Goal: Information Seeking & Learning: Check status

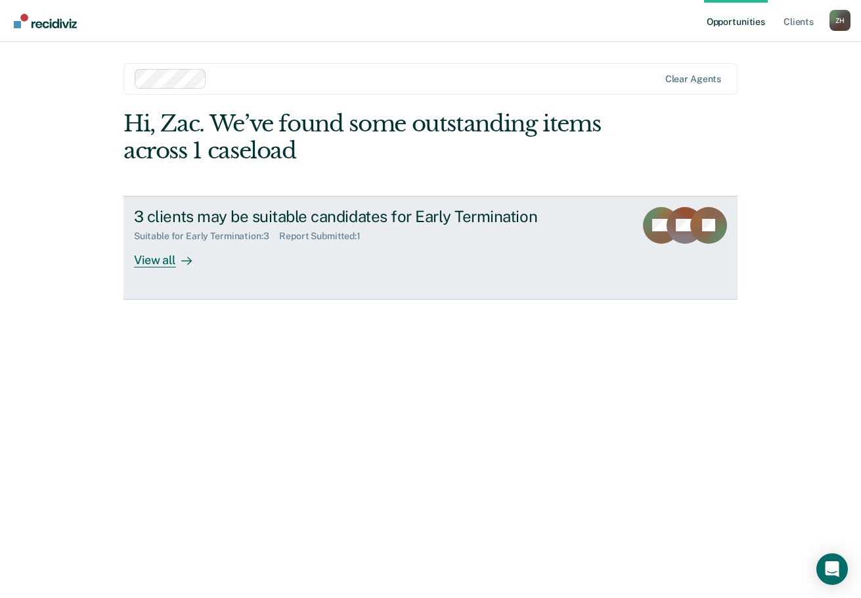
click at [246, 253] on div "3 clients may be suitable candidates for Early Termination Suitable for Early T…" at bounding box center [380, 237] width 493 height 60
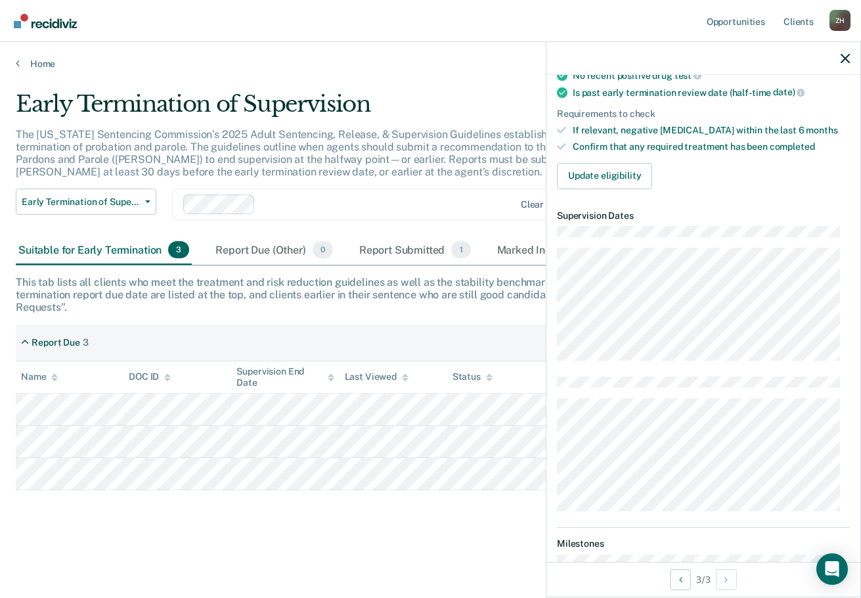
scroll to position [263, 0]
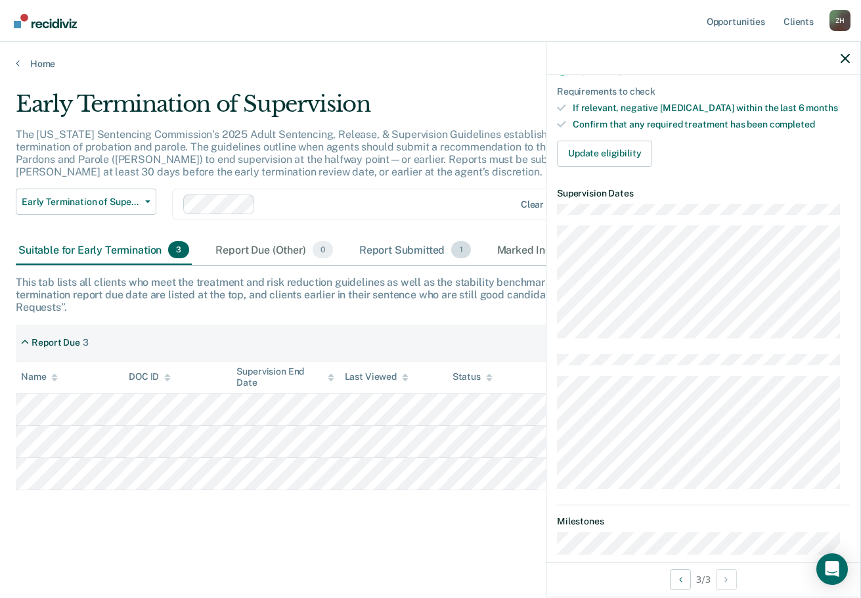
click at [394, 253] on div "Report Submitted 1" at bounding box center [415, 250] width 117 height 29
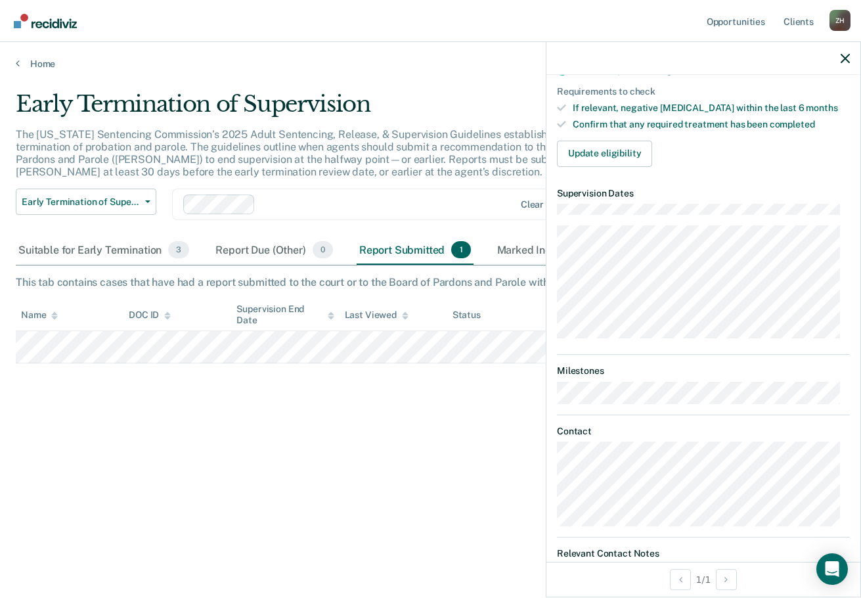
click at [409, 253] on div "Report Submitted 1" at bounding box center [415, 250] width 117 height 29
click at [513, 256] on div "Marked Ineligible 0" at bounding box center [553, 250] width 117 height 29
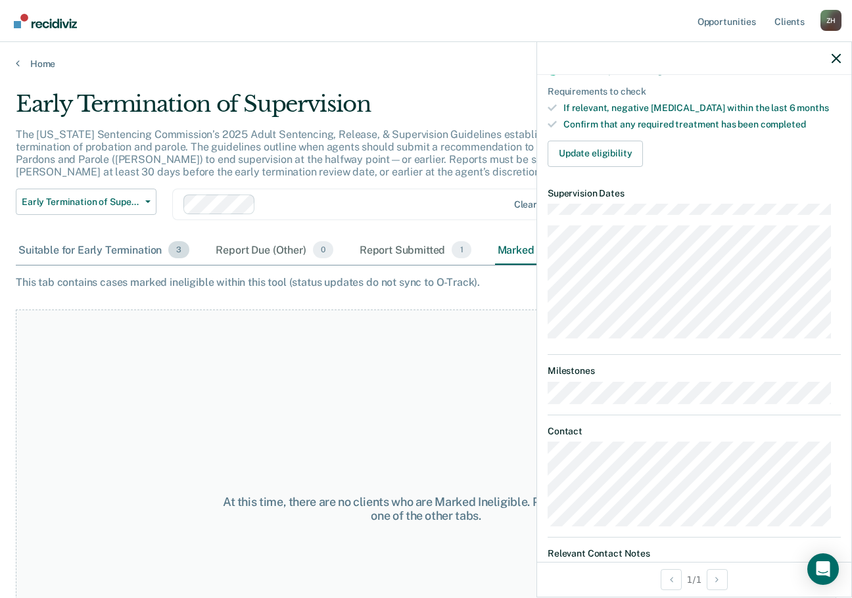
click at [149, 257] on div "Suitable for Early Termination 3" at bounding box center [104, 250] width 176 height 29
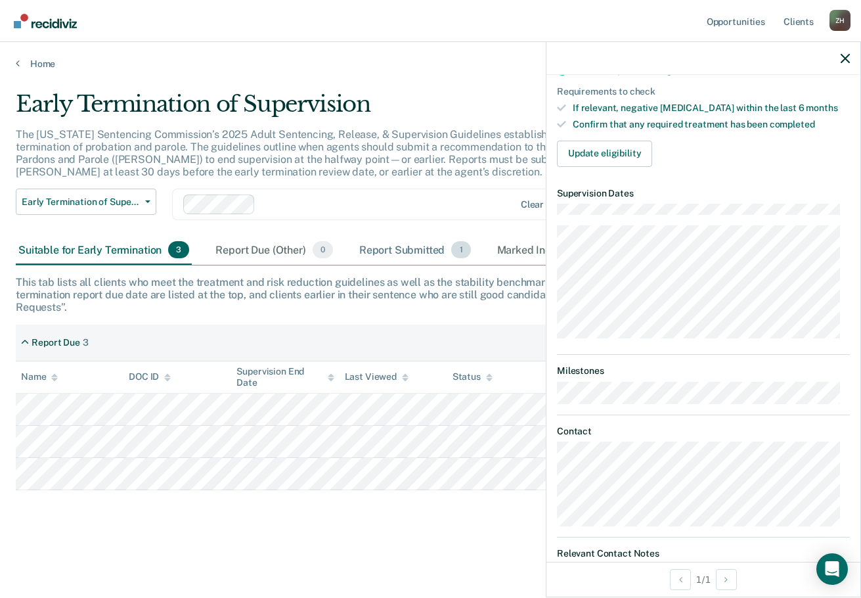
click at [386, 244] on div "Report Submitted 1" at bounding box center [415, 250] width 117 height 29
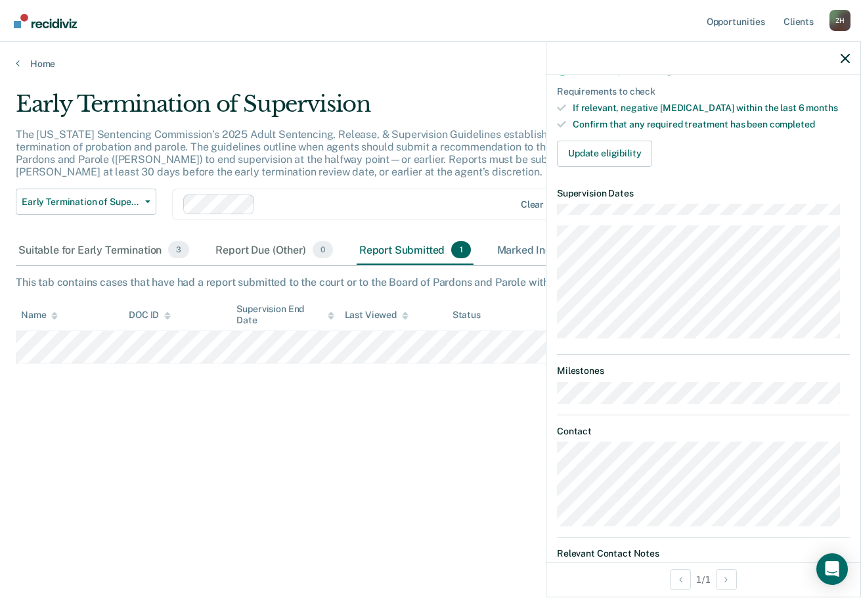
click at [505, 241] on div "Marked Ineligible 0" at bounding box center [553, 250] width 117 height 29
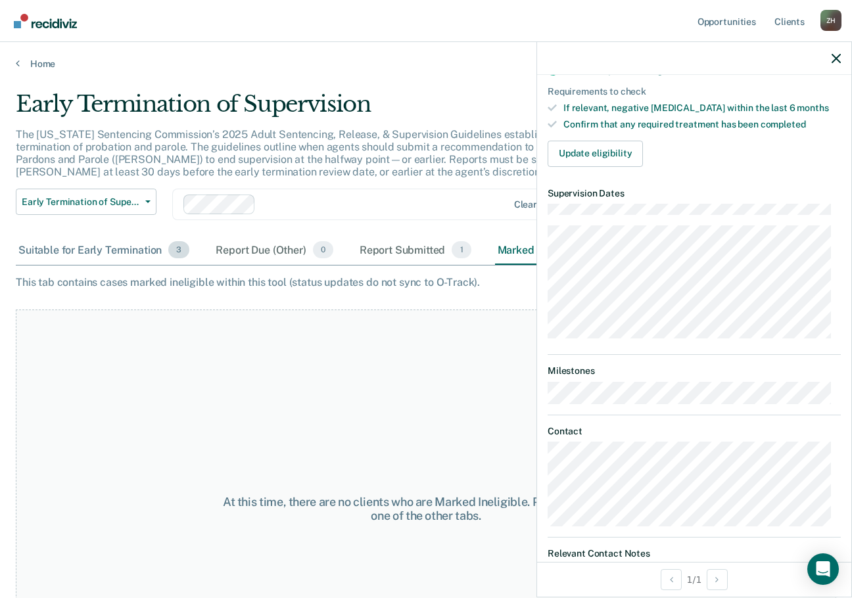
click at [122, 250] on div "Suitable for Early Termination 3" at bounding box center [104, 250] width 176 height 29
